Goal: Find specific page/section: Find specific page/section

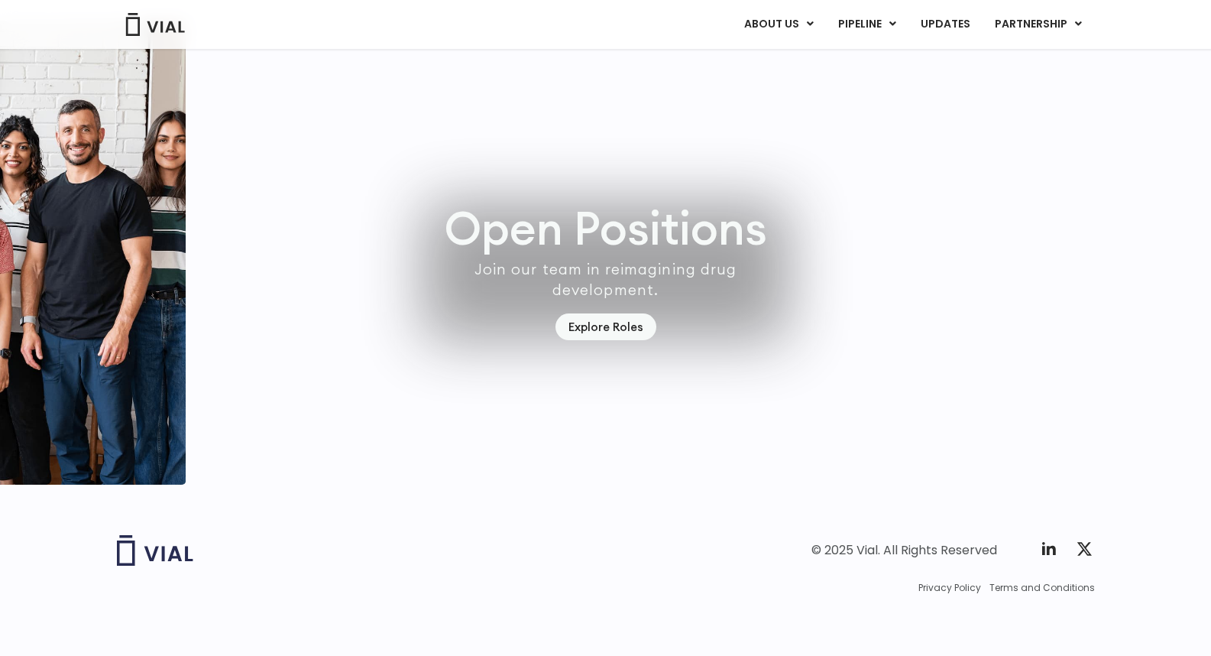
scroll to position [4232, 0]
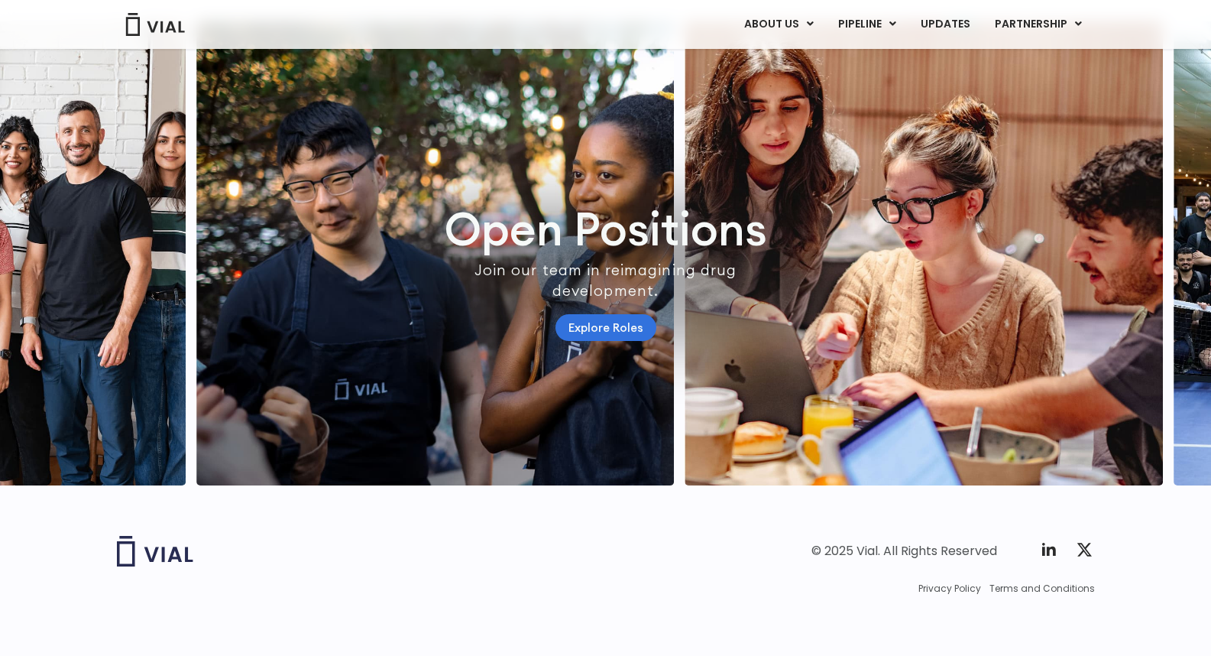
click at [609, 341] on link "Explore Roles" at bounding box center [605, 327] width 101 height 27
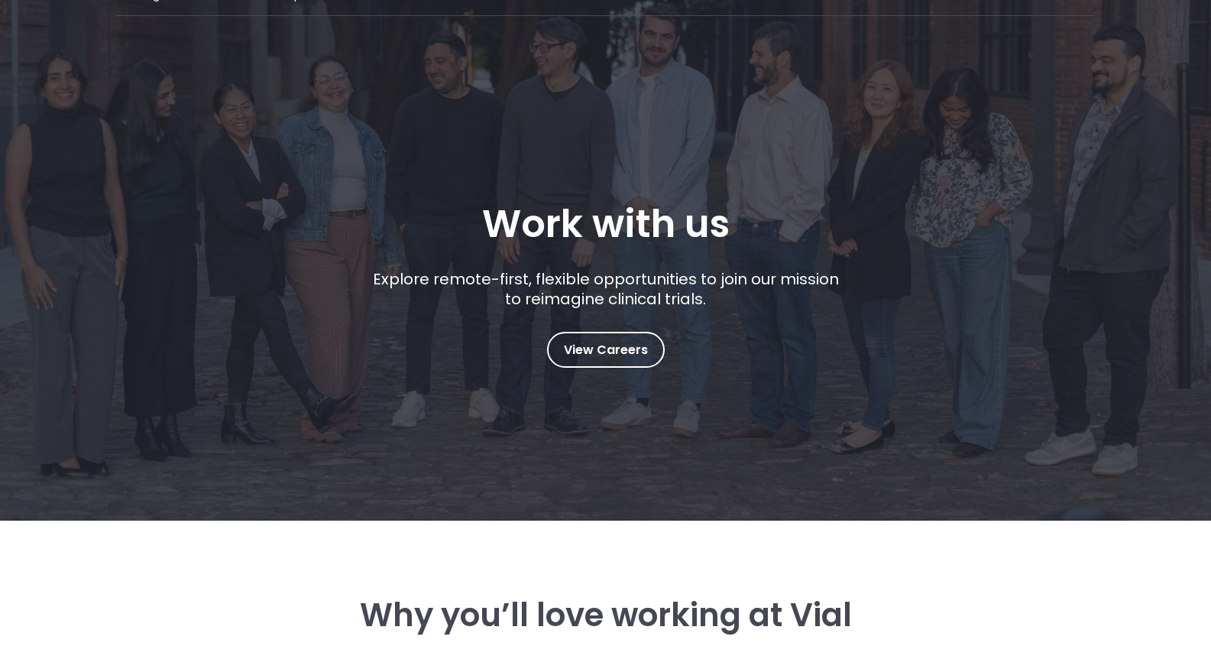
scroll to position [37, 0]
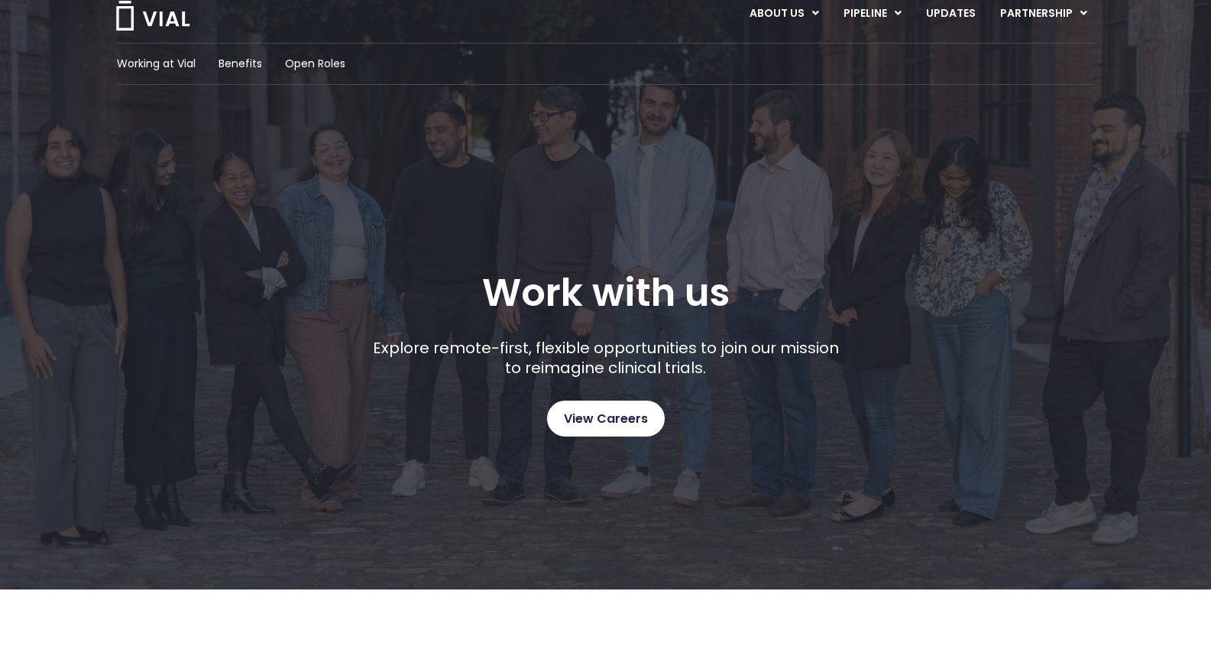
click at [629, 411] on span "View Careers" at bounding box center [606, 419] width 84 height 20
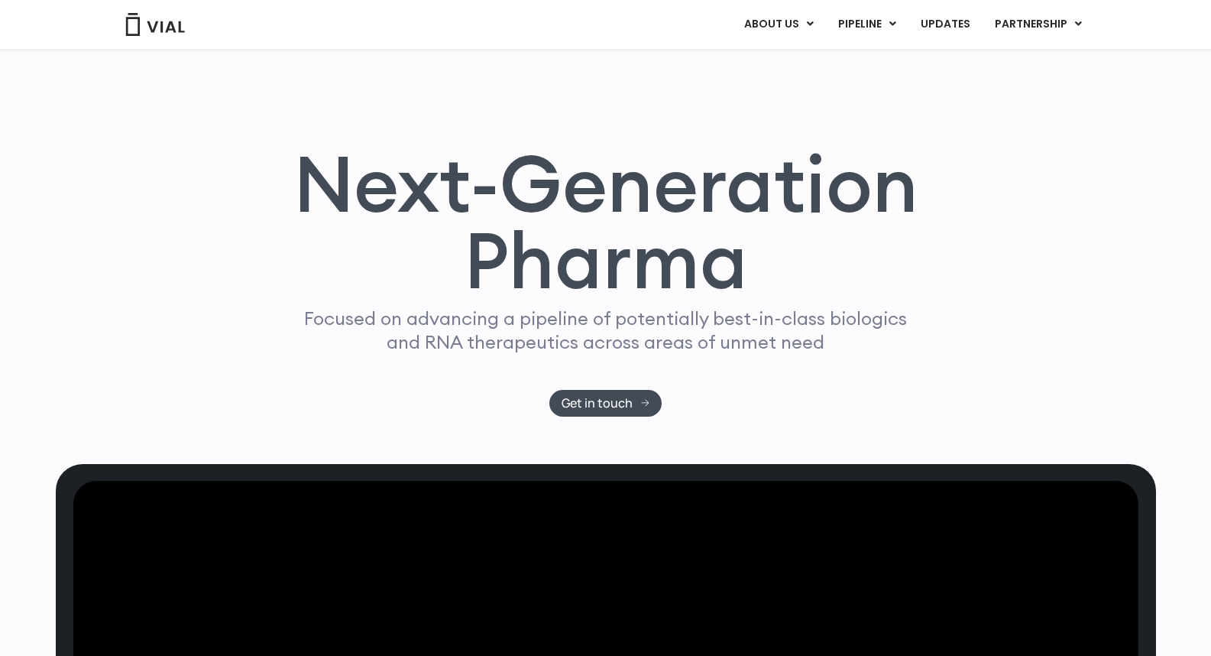
scroll to position [52, 0]
